Goal: Task Accomplishment & Management: Complete application form

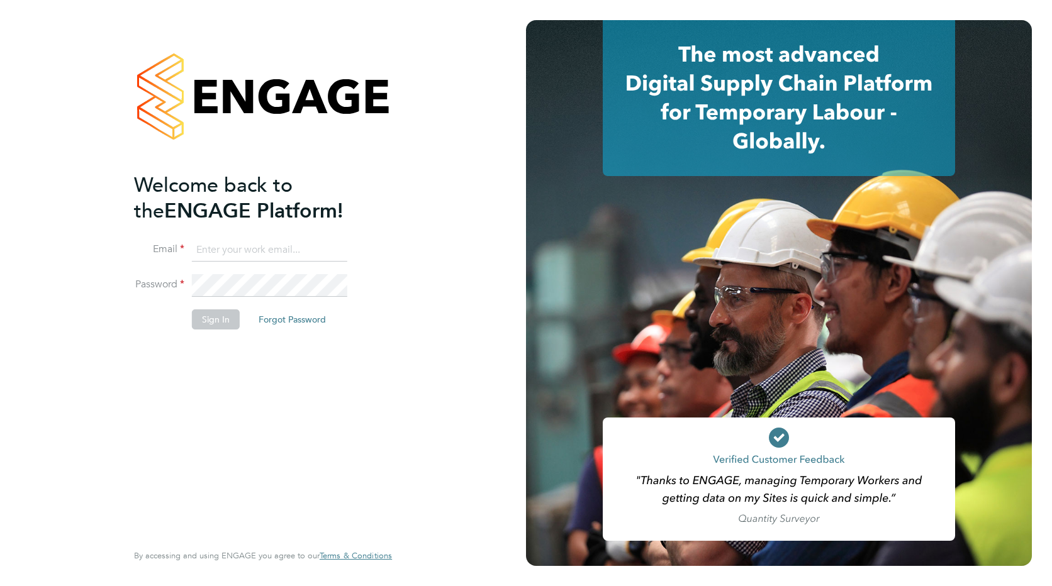
type input "admin@crestplus.com"
click at [209, 316] on button "Sign In" at bounding box center [216, 320] width 48 height 20
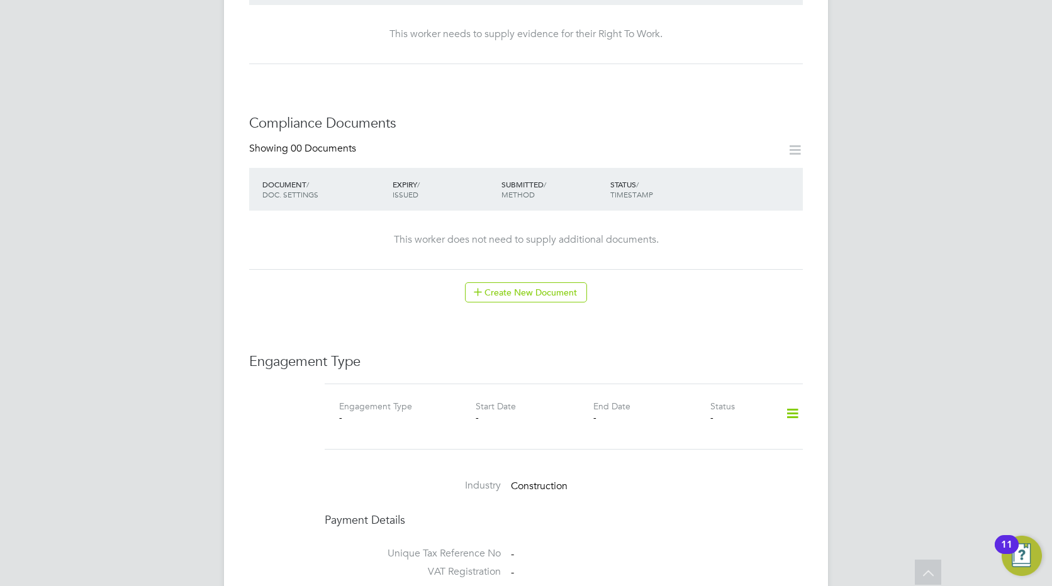
scroll to position [629, 0]
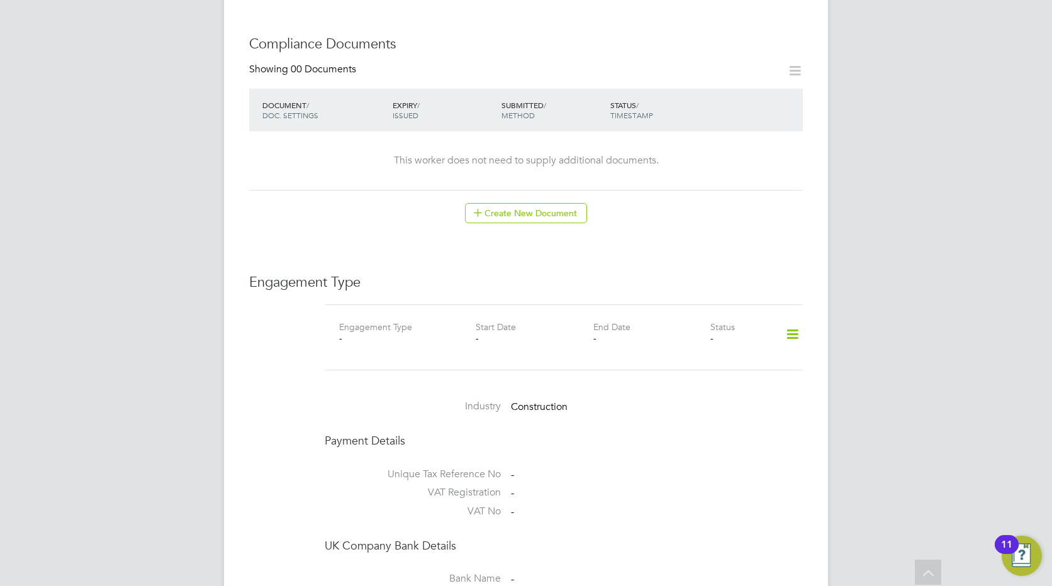
click at [796, 320] on icon at bounding box center [792, 334] width 22 height 29
click at [706, 376] on li "Add Engagement Type" at bounding box center [727, 376] width 143 height 18
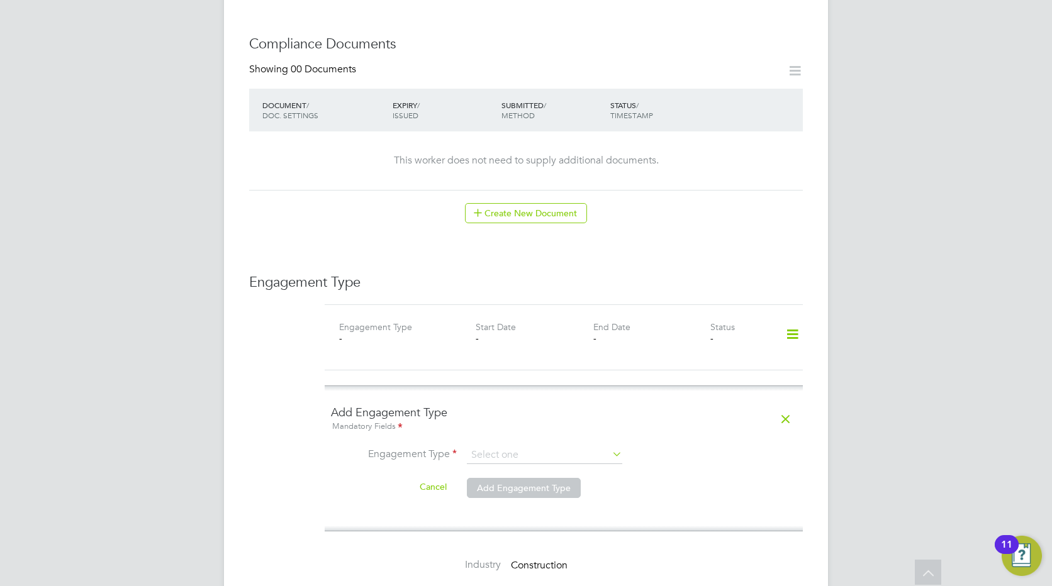
click at [610, 445] on icon at bounding box center [610, 454] width 0 height 18
click at [483, 447] on input at bounding box center [544, 456] width 155 height 18
click at [498, 476] on li "PAYE Direct" at bounding box center [544, 479] width 157 height 18
type input "PAYE Direct"
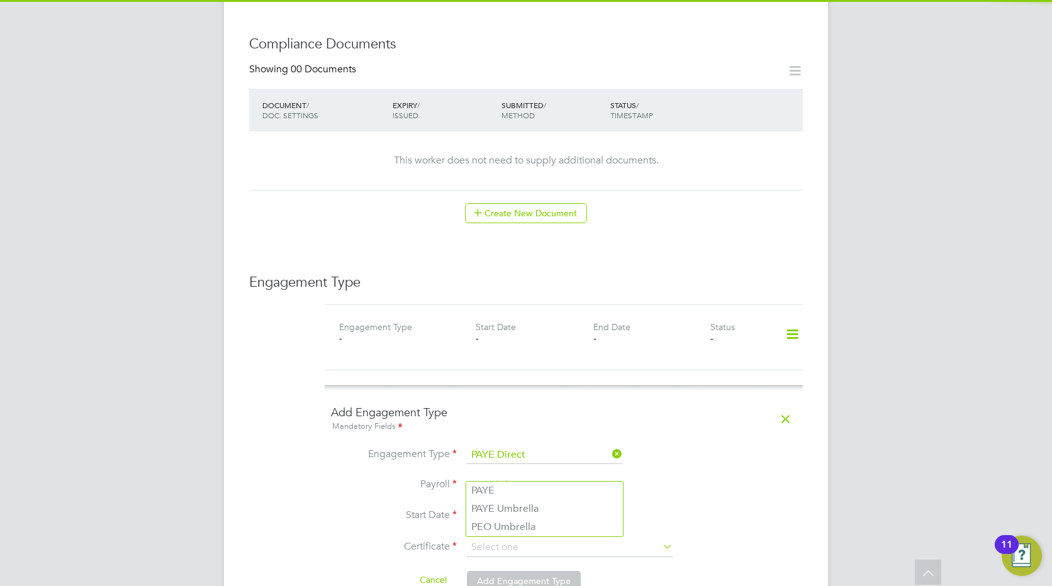
click at [498, 477] on input at bounding box center [544, 486] width 155 height 18
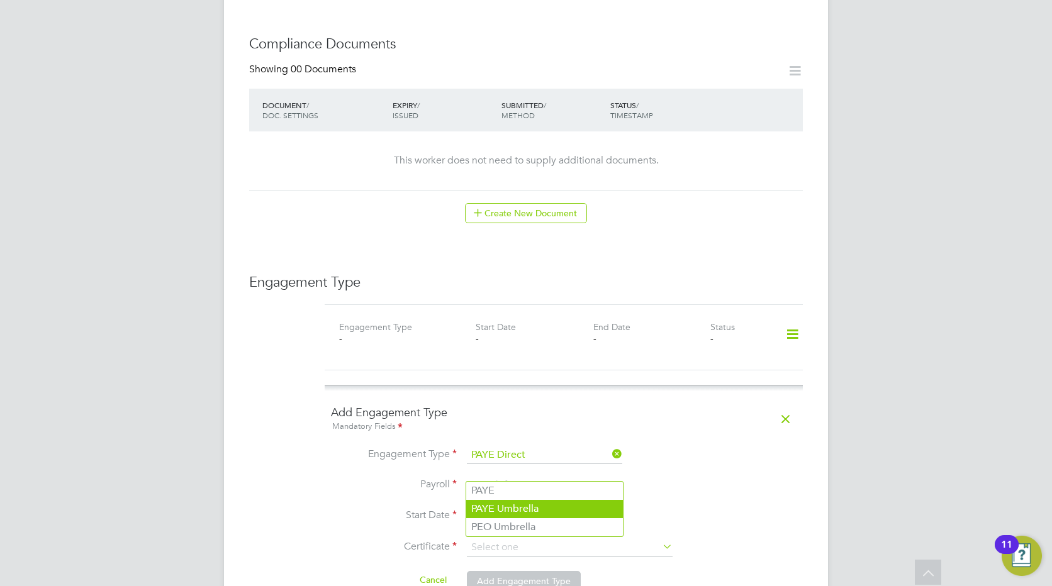
click at [498, 506] on li "PAYE Umbrella" at bounding box center [544, 509] width 157 height 18
type input "PAYE Umbrella"
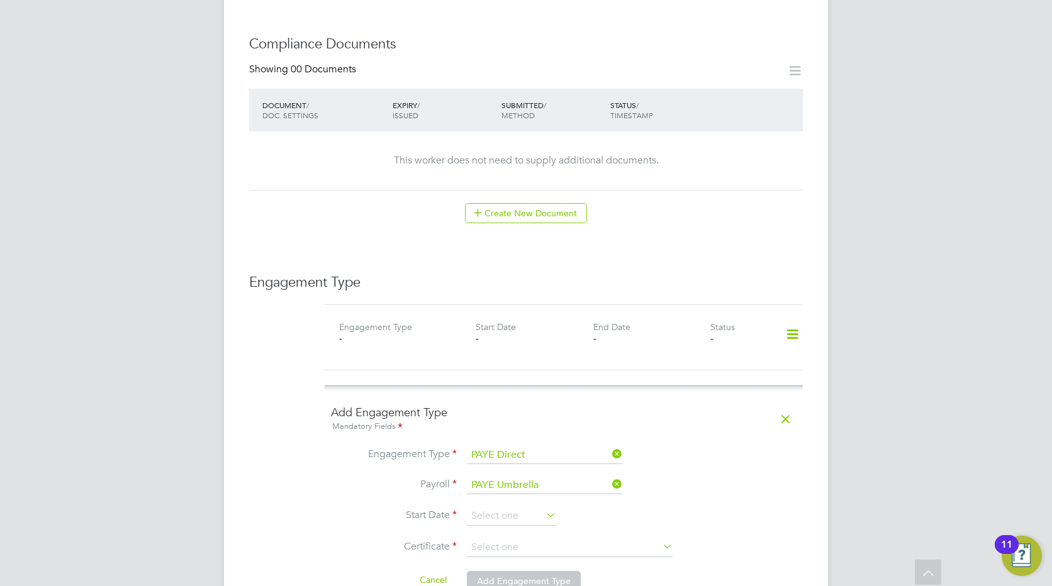
click at [498, 507] on input at bounding box center [511, 516] width 89 height 19
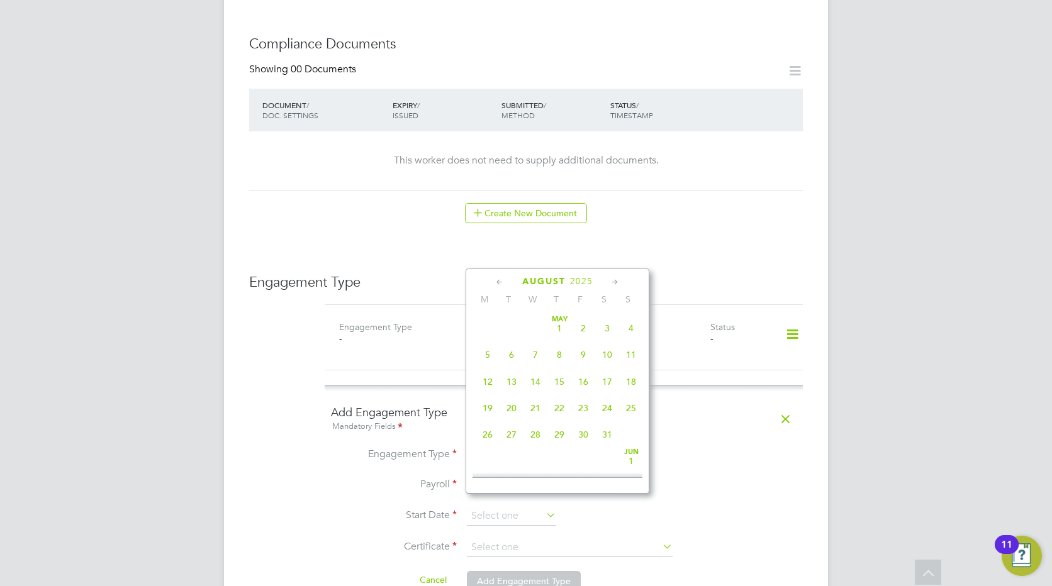
scroll to position [490, 0]
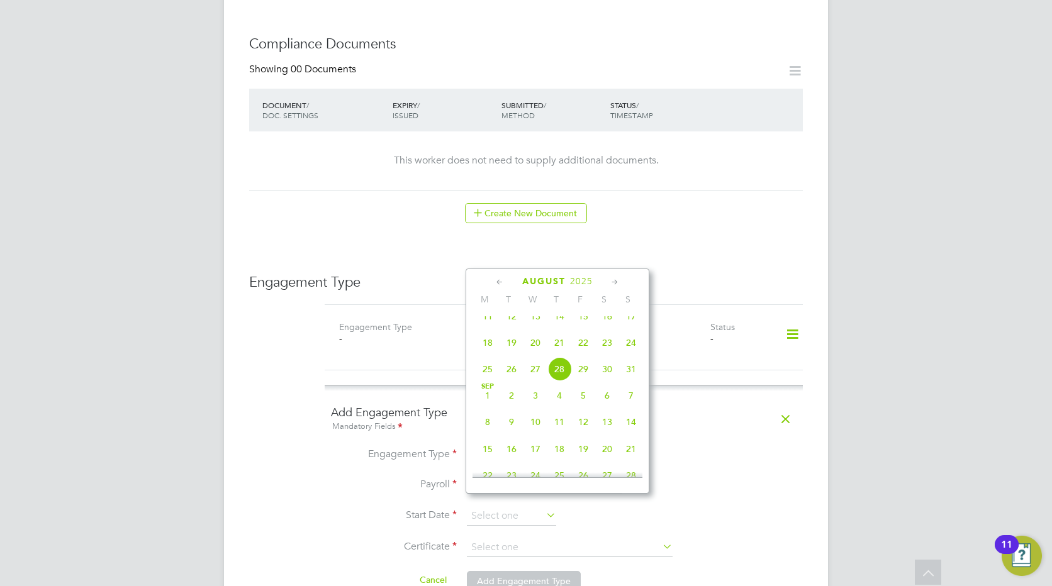
click at [496, 283] on icon at bounding box center [500, 283] width 12 height 14
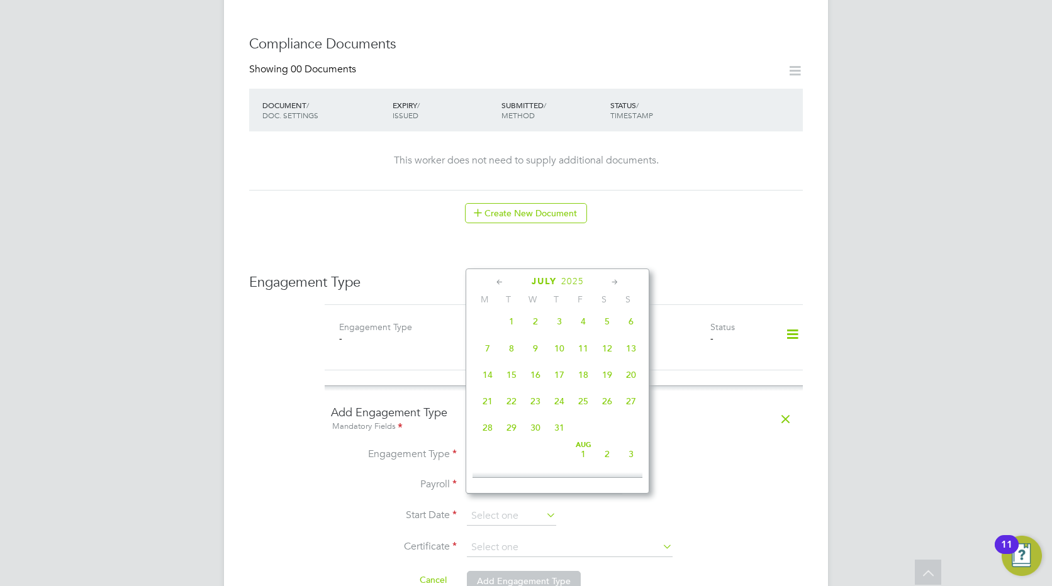
click at [616, 278] on icon at bounding box center [615, 283] width 12 height 14
click at [489, 356] on span "4" at bounding box center [488, 345] width 24 height 24
type input "[DATE]"
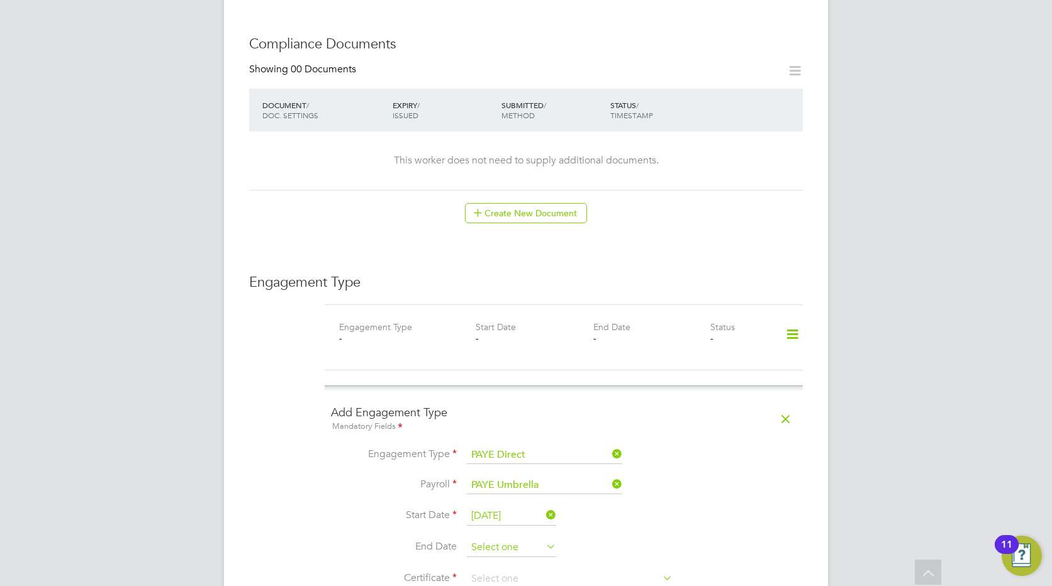
click at [510, 539] on input at bounding box center [511, 548] width 89 height 19
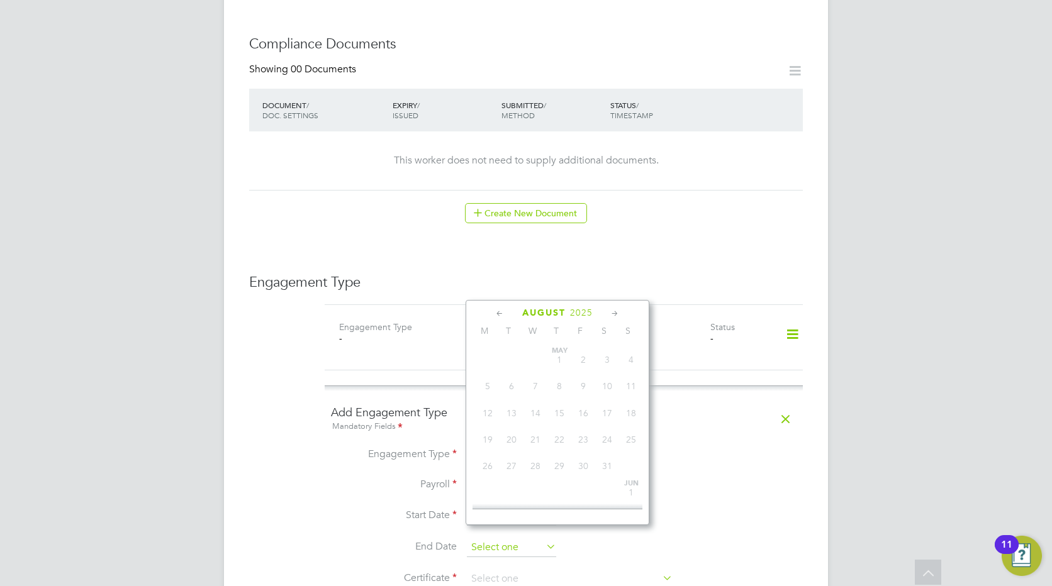
scroll to position [490, 0]
click at [617, 313] on icon at bounding box center [615, 314] width 12 height 14
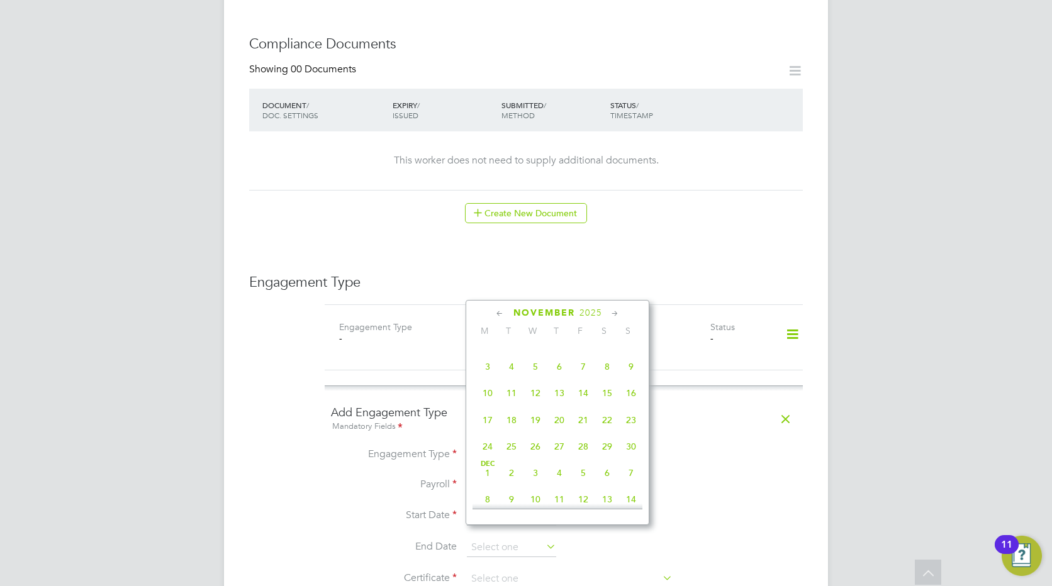
click at [512, 379] on span "4" at bounding box center [512, 367] width 24 height 24
type input "[DATE]"
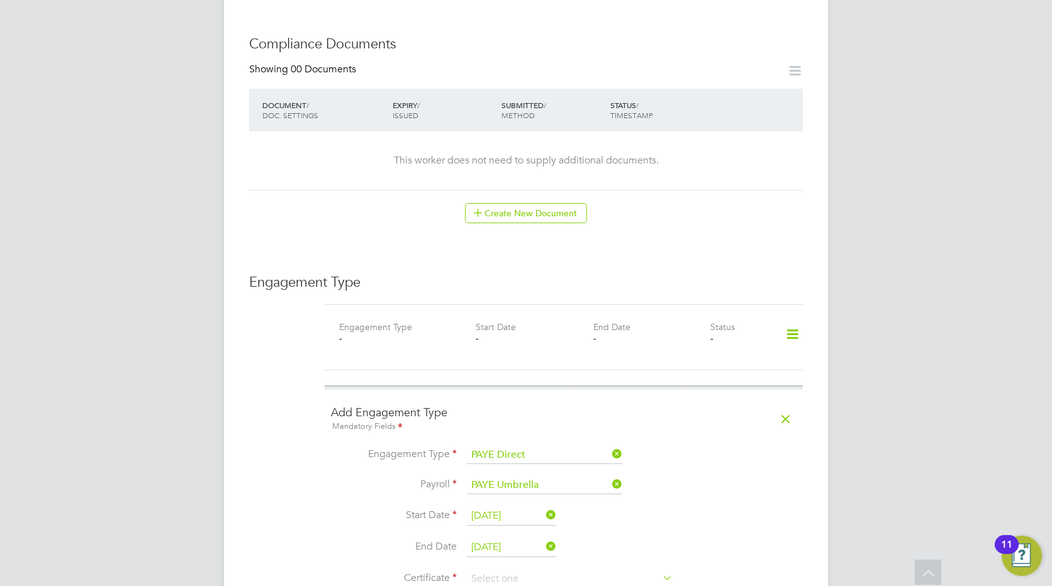
click at [747, 539] on li "End Date [DATE]" at bounding box center [564, 554] width 466 height 31
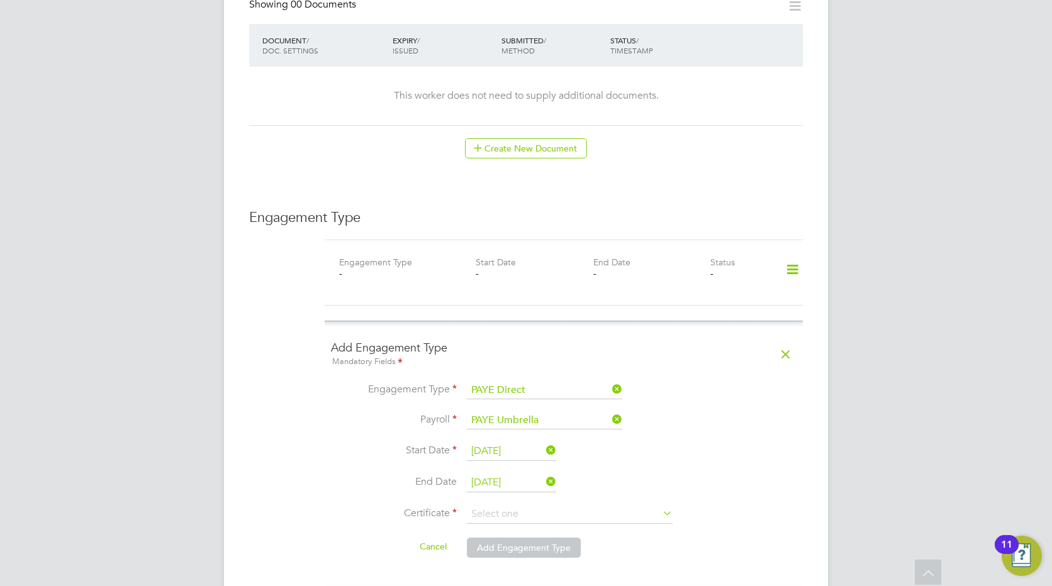
scroll to position [755, 0]
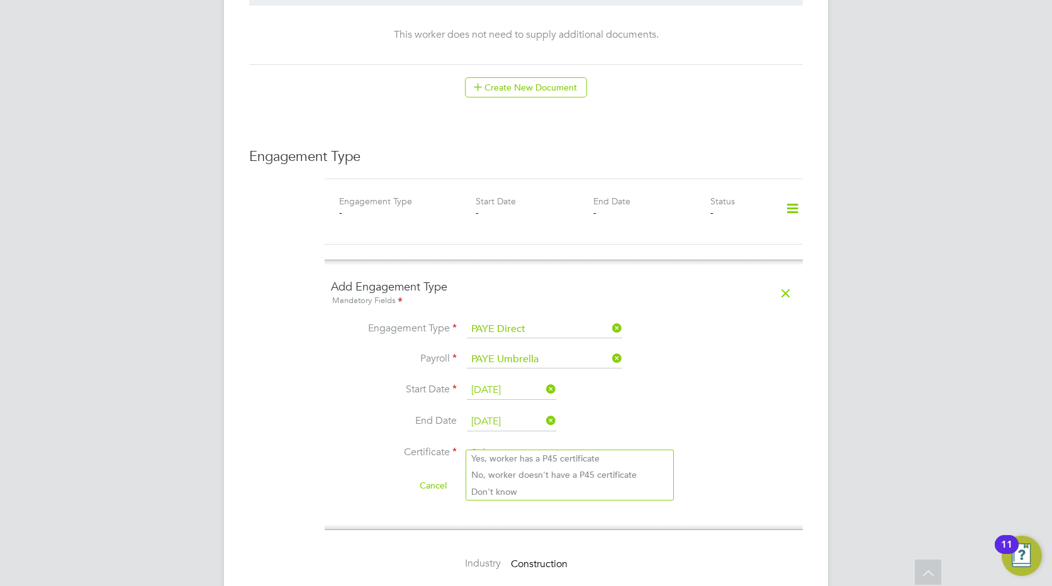
click at [502, 444] on input at bounding box center [570, 453] width 206 height 19
click at [494, 444] on input at bounding box center [570, 453] width 206 height 19
click at [497, 474] on li "No, worker doesn't have a P45 certificate" at bounding box center [569, 475] width 207 height 16
type input "No, worker doesn't have a P45 certificate"
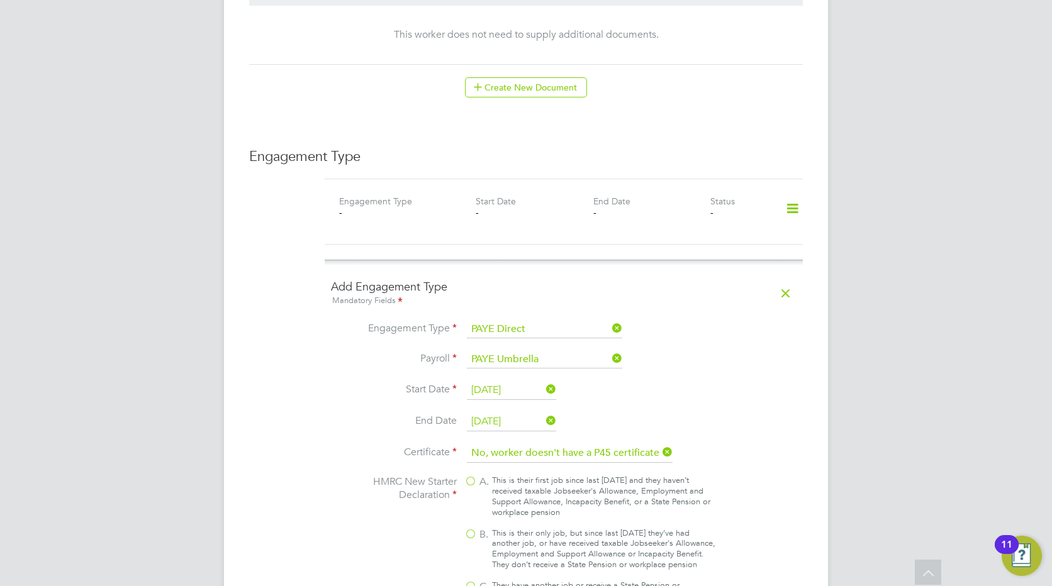
click at [472, 528] on label "B. This is their only job, but since last [DATE] they’ve had another job, or ha…" at bounding box center [590, 549] width 252 height 43
click at [0, 0] on input "B. This is their only job, but since last [DATE] they’ve had another job, or ha…" at bounding box center [0, 0] width 0 height 0
type input "1257L"
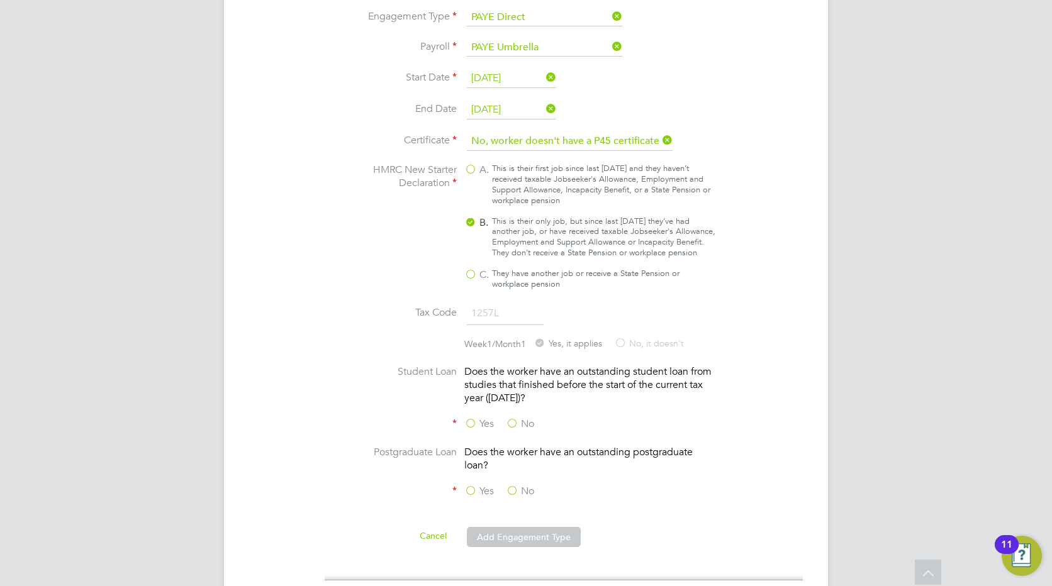
scroll to position [1070, 0]
click at [515, 422] on label "No" at bounding box center [520, 421] width 28 height 13
click at [0, 0] on input "No" at bounding box center [0, 0] width 0 height 0
click at [515, 486] on label "No" at bounding box center [520, 489] width 28 height 13
click at [0, 0] on input "No" at bounding box center [0, 0] width 0 height 0
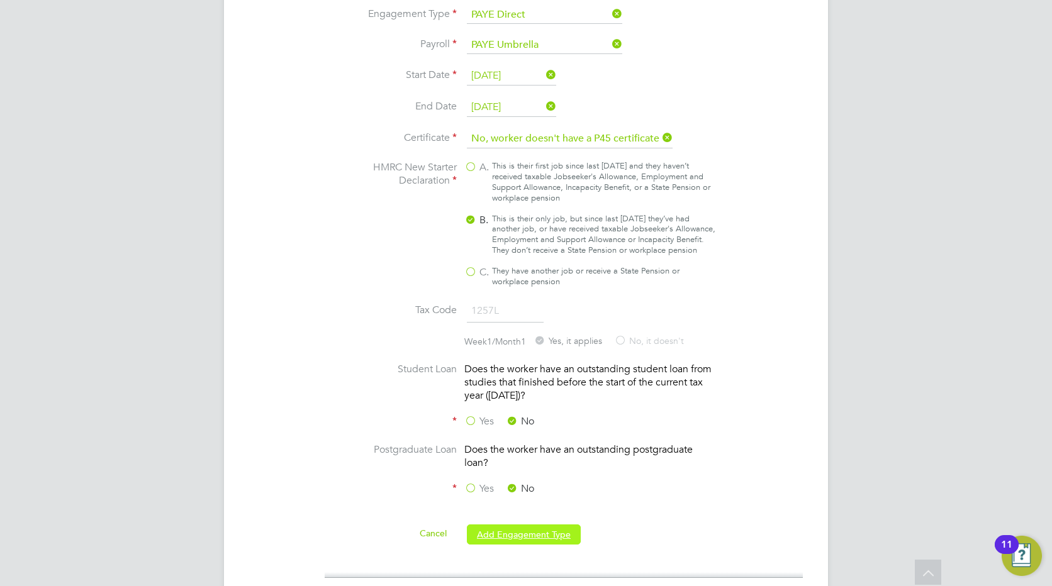
click at [508, 538] on button "Add Engagement Type" at bounding box center [524, 535] width 114 height 20
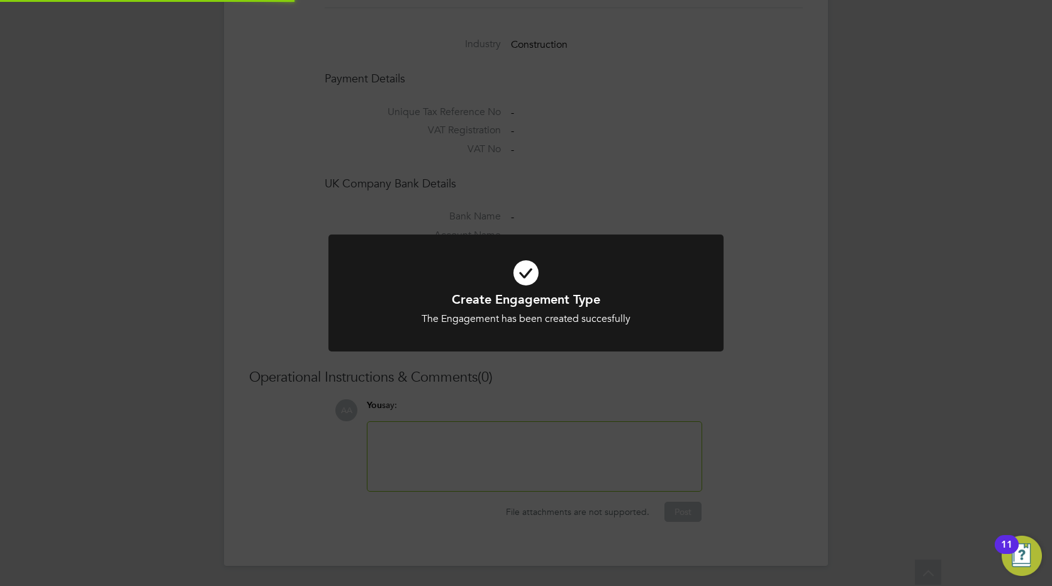
scroll to position [980, 0]
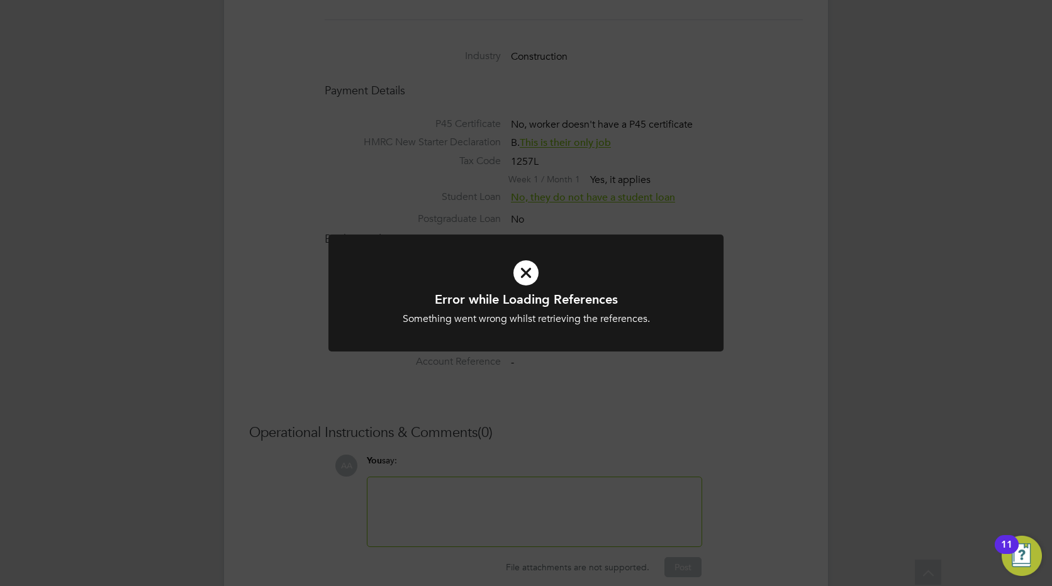
click at [530, 281] on icon at bounding box center [525, 273] width 327 height 49
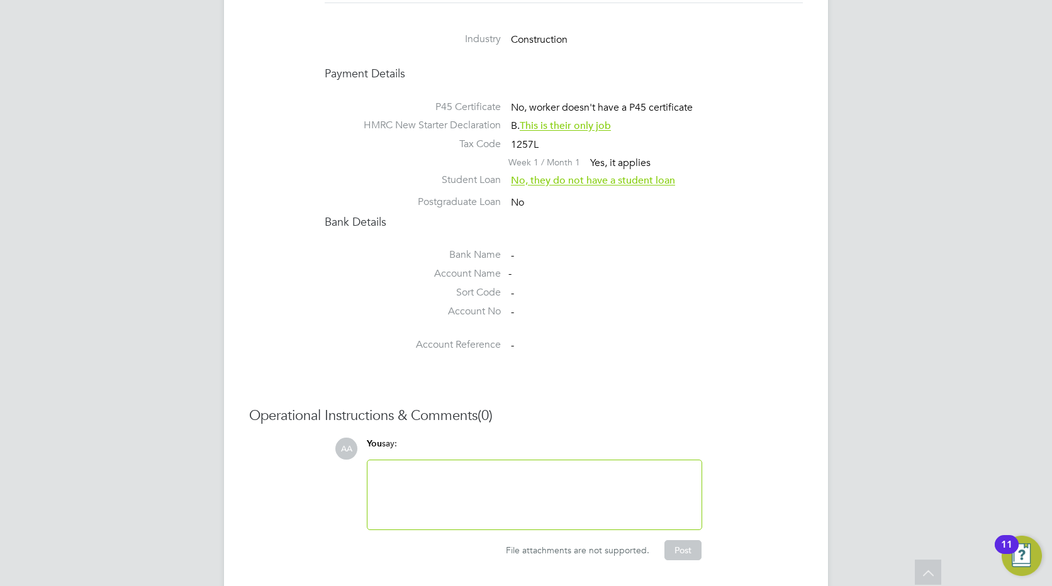
scroll to position [1022, 0]
